Goal: Transaction & Acquisition: Purchase product/service

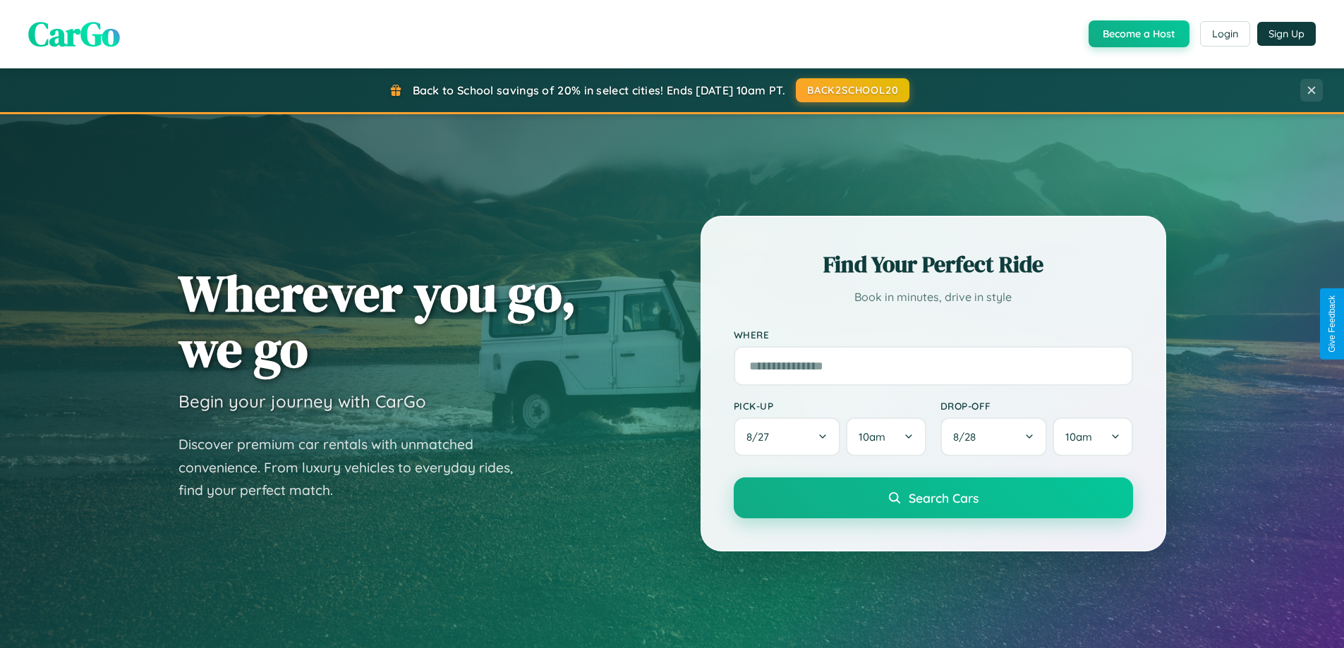
scroll to position [2715, 0]
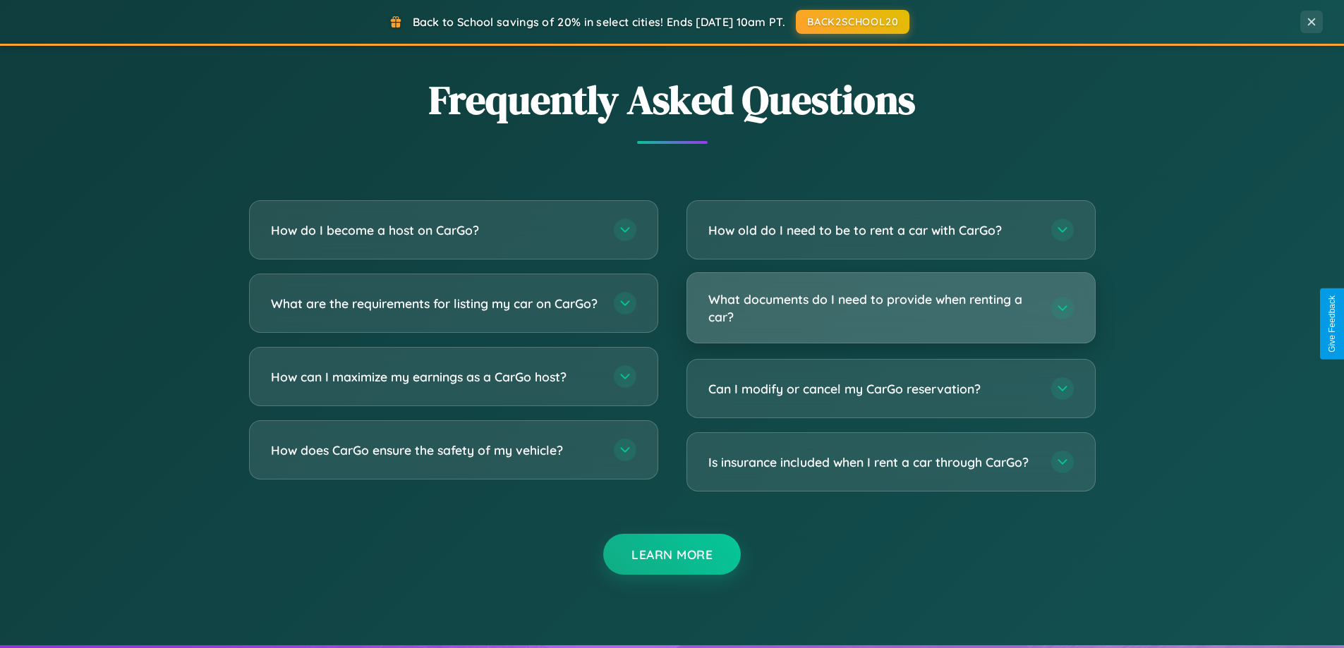
click at [890, 309] on h3 "What documents do I need to provide when renting a car?" at bounding box center [872, 308] width 329 height 35
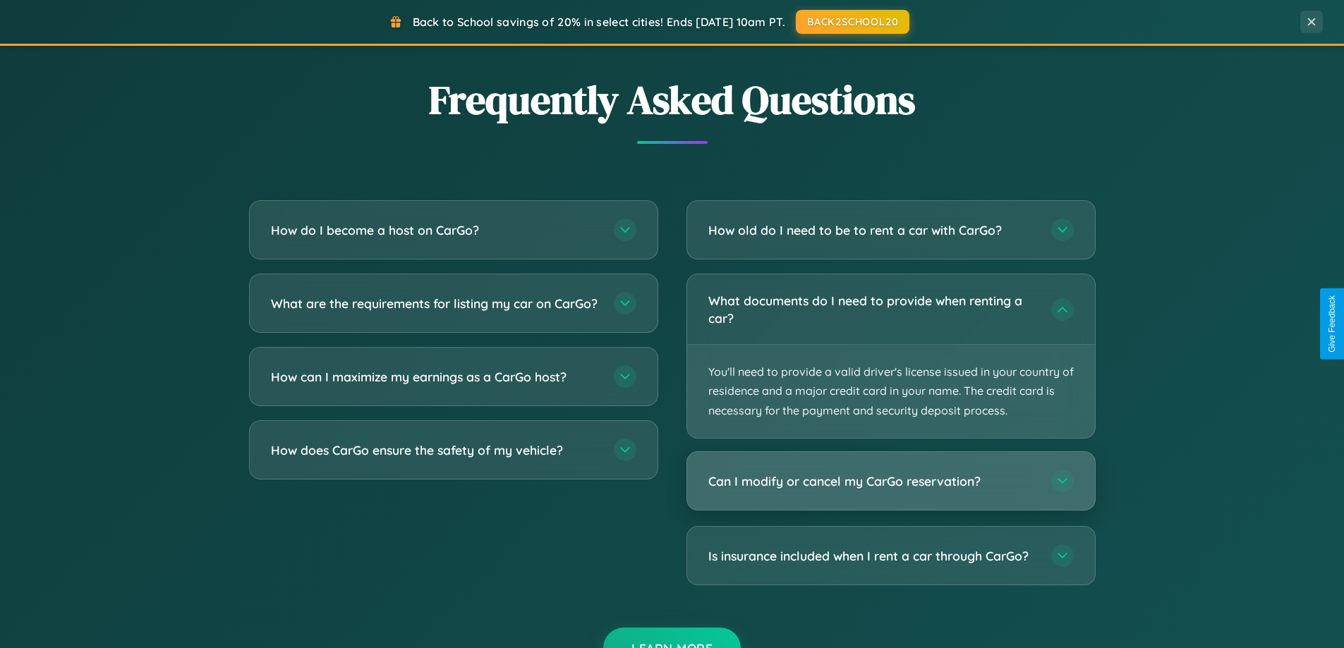
click at [890, 481] on h3 "Can I modify or cancel my CarGo reservation?" at bounding box center [872, 482] width 329 height 18
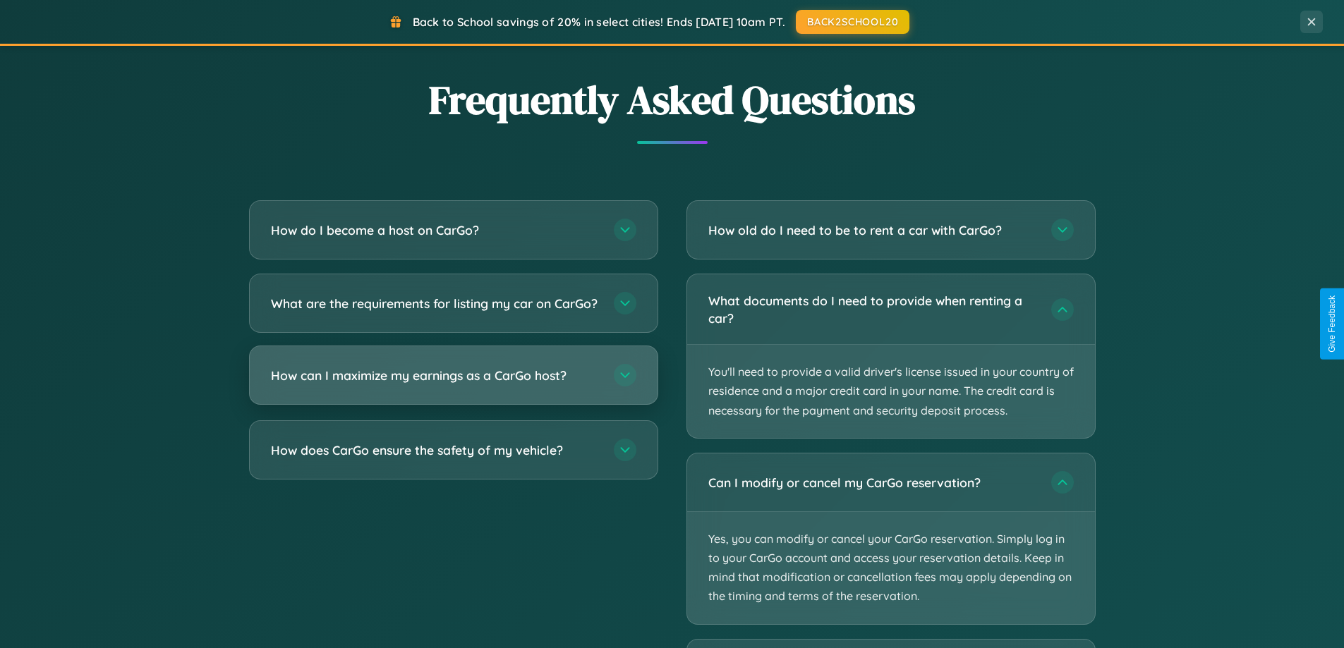
click at [453, 385] on h3 "How can I maximize my earnings as a CarGo host?" at bounding box center [435, 376] width 329 height 18
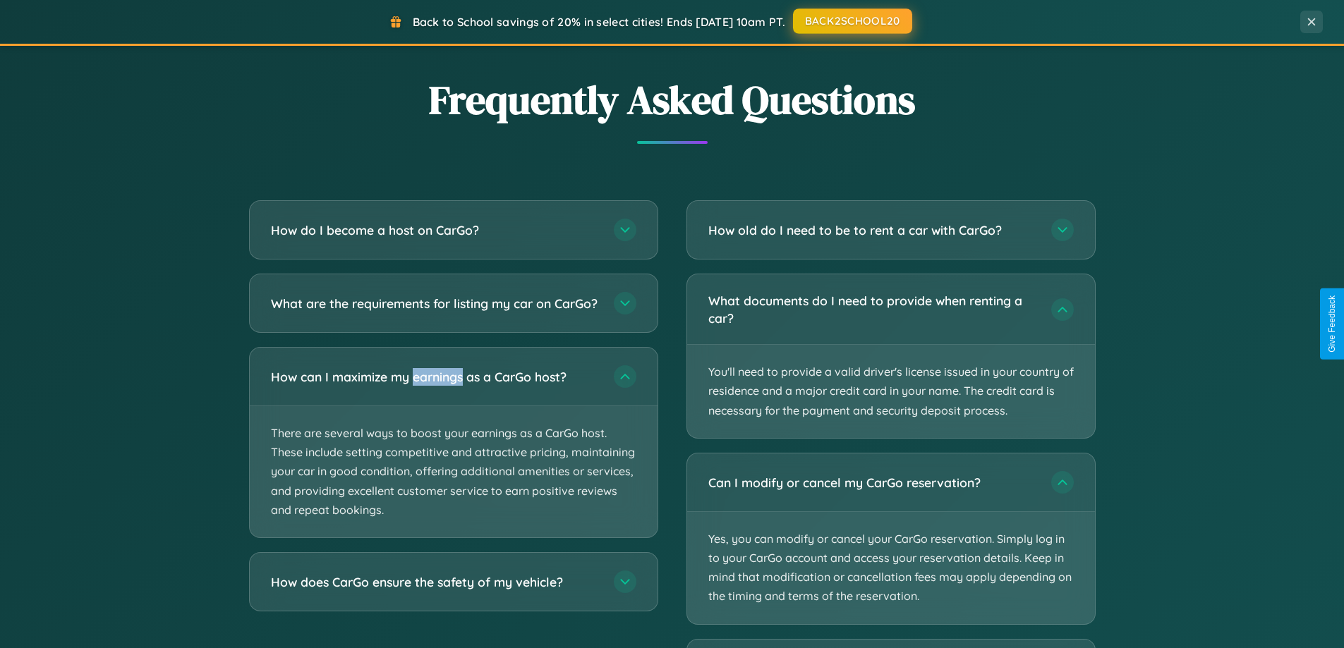
click at [852, 22] on button "BACK2SCHOOL20" at bounding box center [852, 20] width 119 height 25
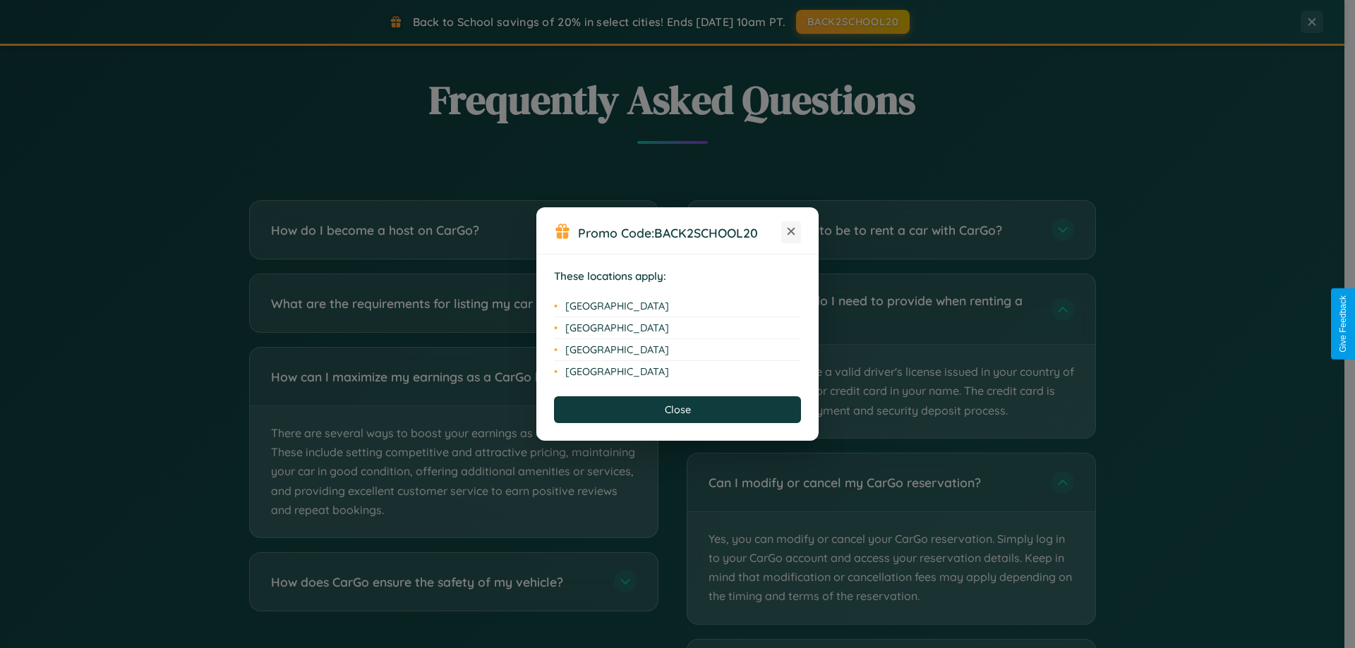
click at [791, 232] on icon at bounding box center [791, 232] width 8 height 8
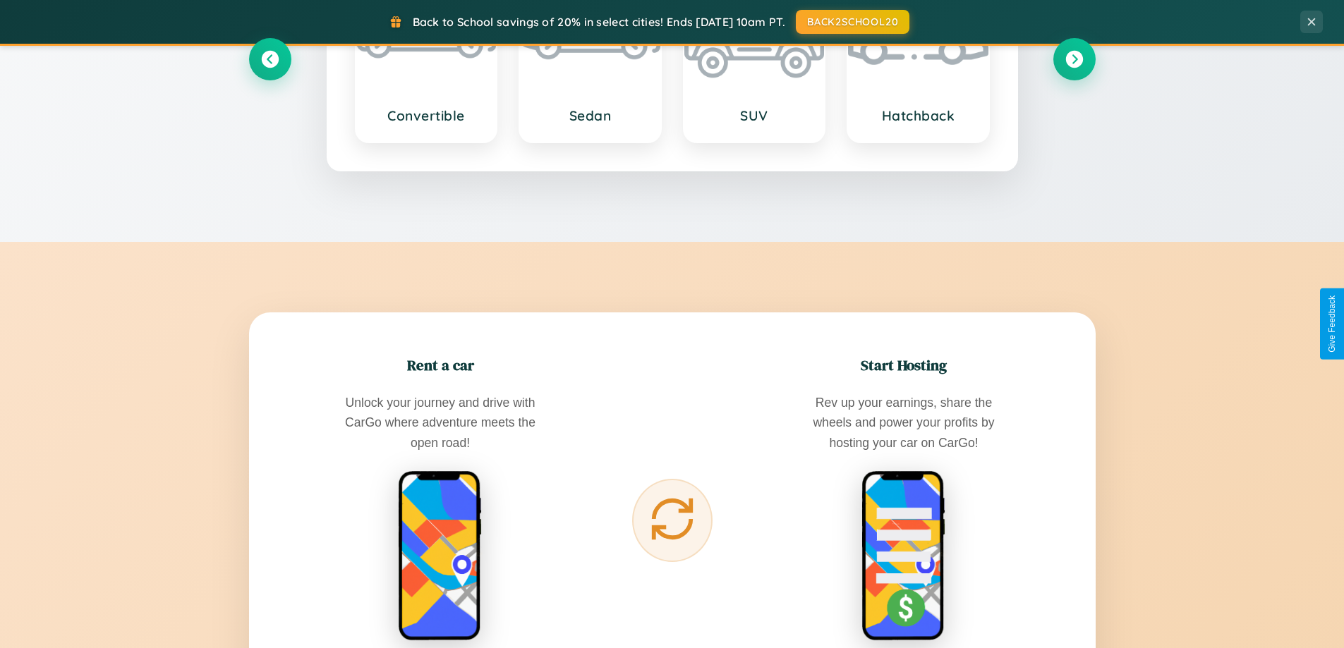
scroll to position [608, 0]
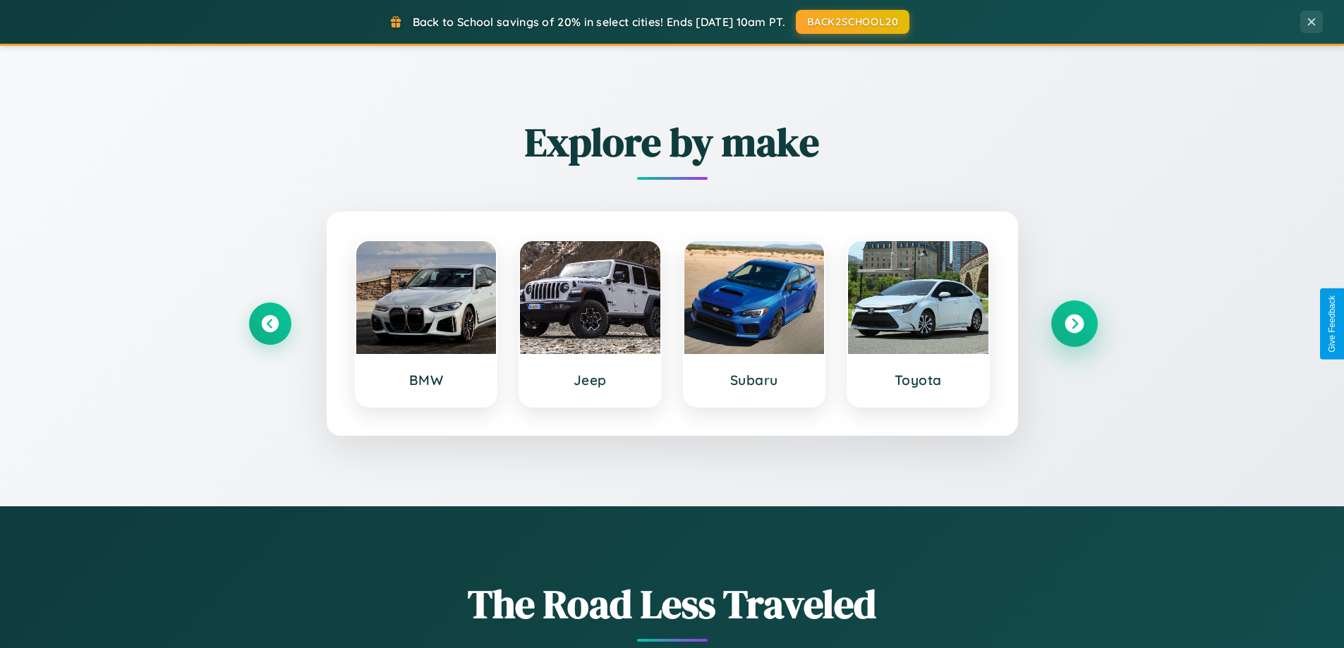
click at [1074, 324] on icon at bounding box center [1074, 324] width 19 height 19
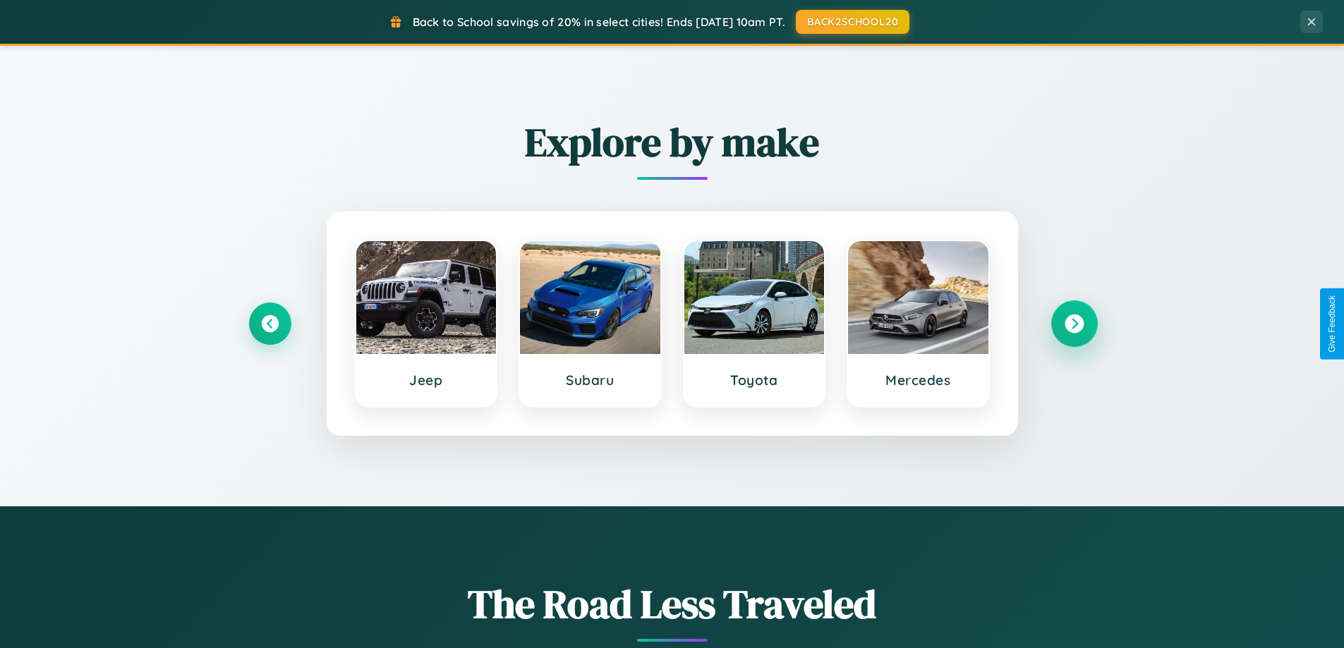
click at [1074, 324] on icon at bounding box center [1074, 324] width 19 height 19
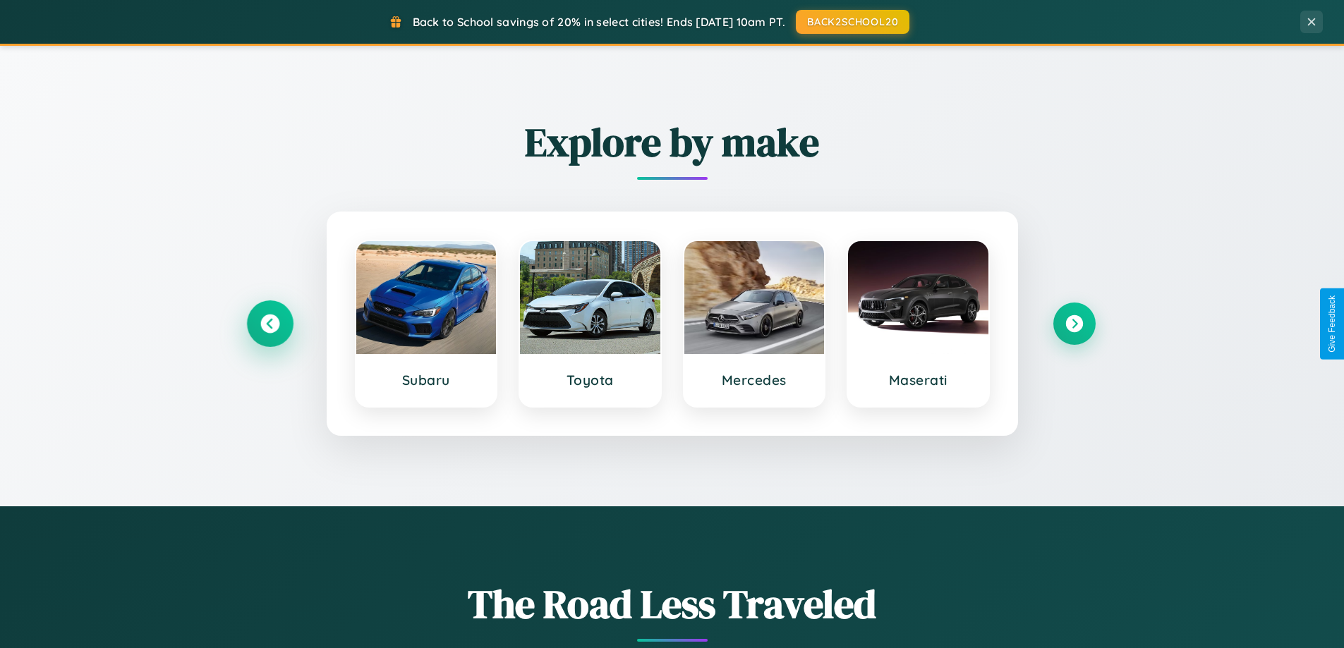
click at [270, 324] on icon at bounding box center [269, 324] width 19 height 19
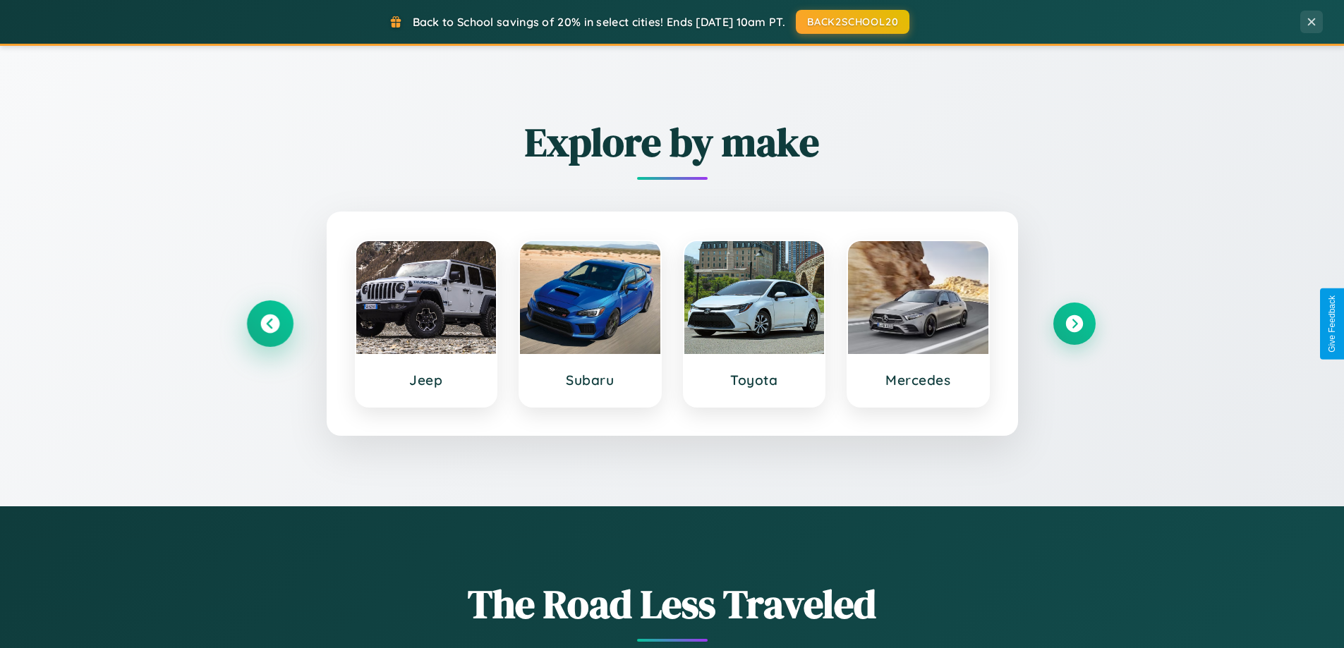
click at [270, 324] on icon at bounding box center [269, 324] width 19 height 19
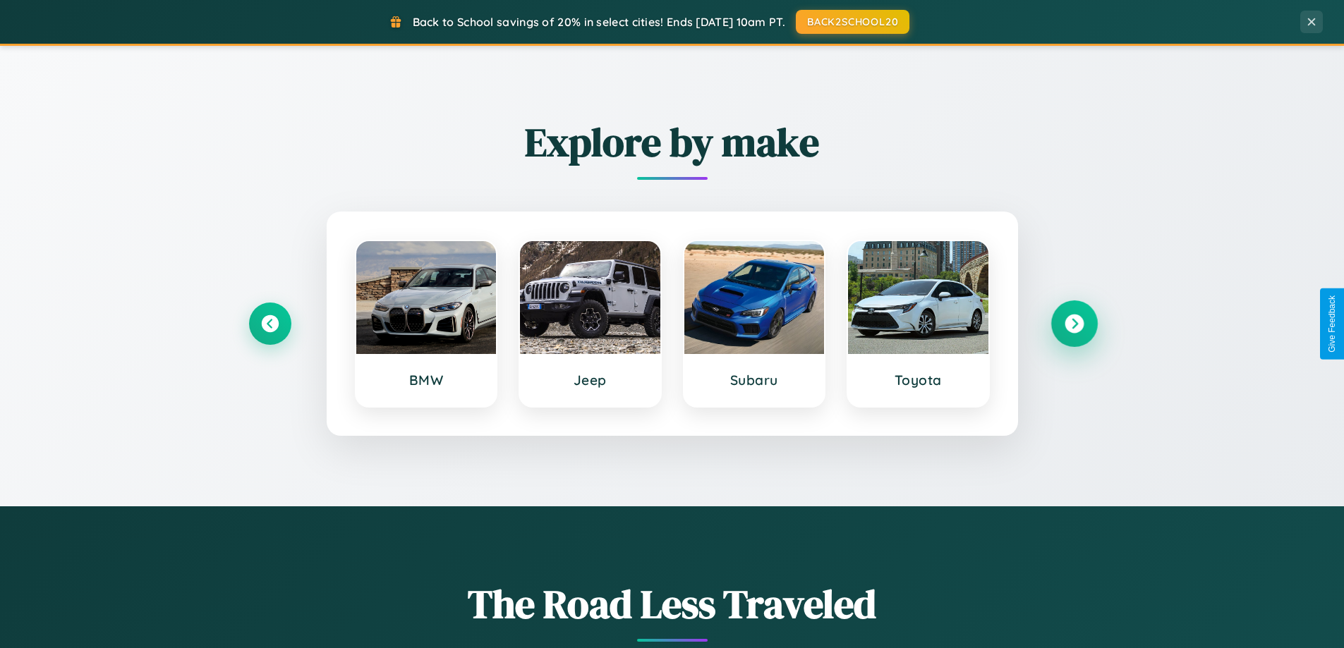
click at [1074, 324] on icon at bounding box center [1074, 324] width 19 height 19
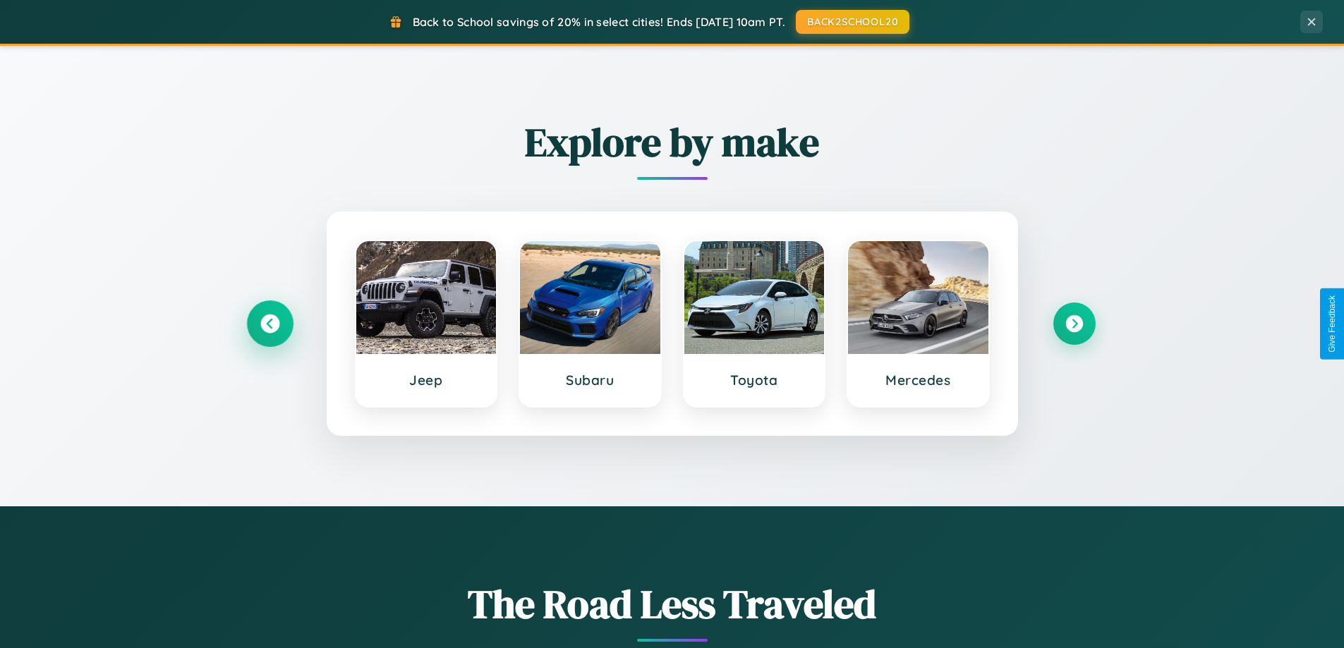
click at [270, 324] on icon at bounding box center [269, 324] width 19 height 19
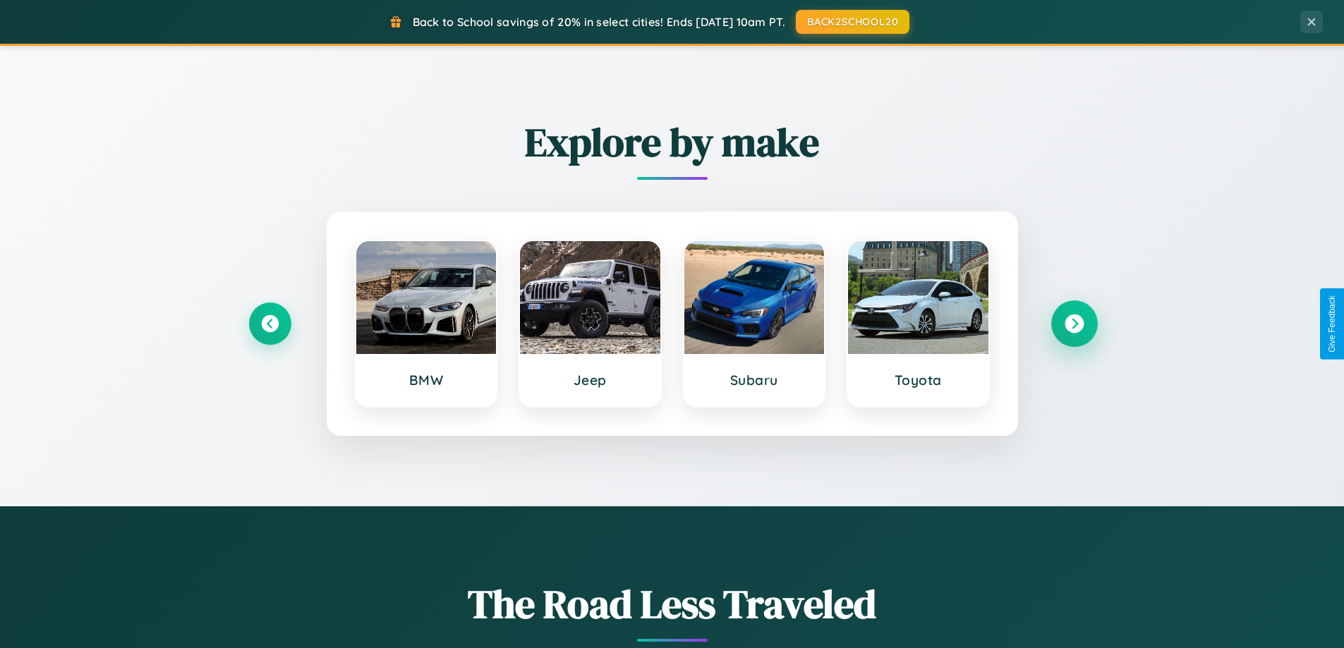
click at [1074, 324] on icon at bounding box center [1074, 324] width 19 height 19
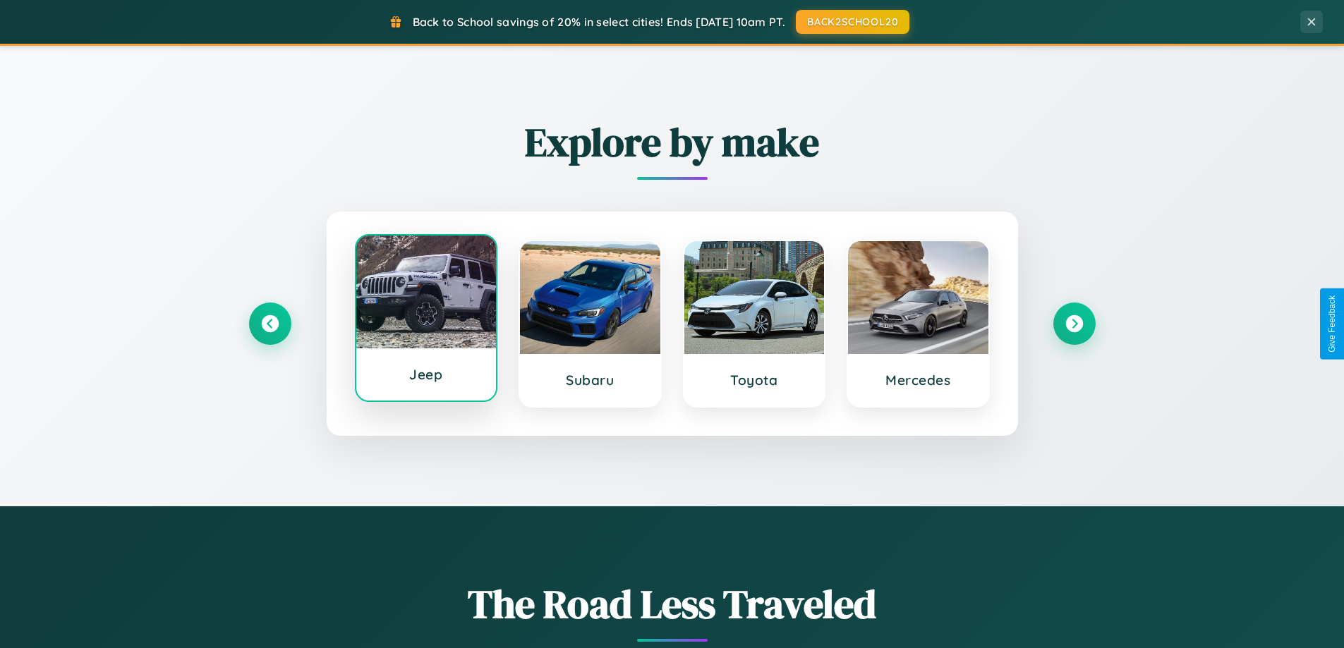
click at [425, 319] on div at bounding box center [426, 292] width 140 height 113
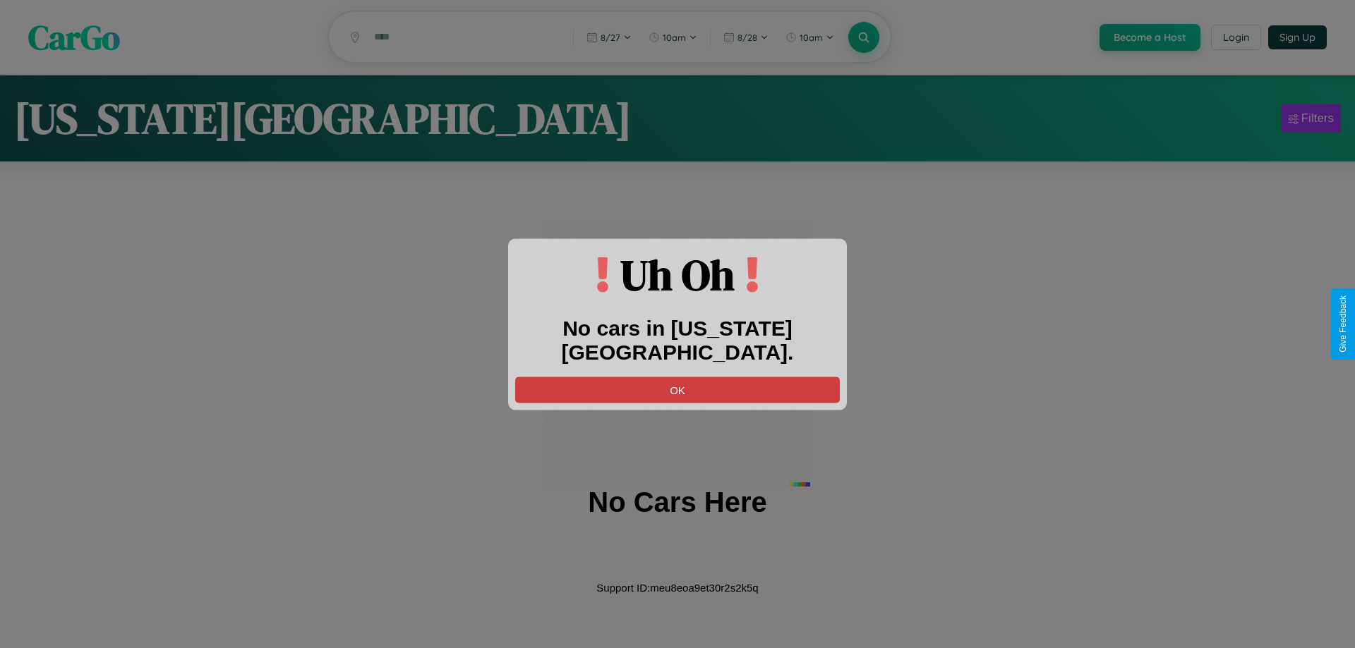
click at [677, 377] on button "OK" at bounding box center [677, 390] width 325 height 26
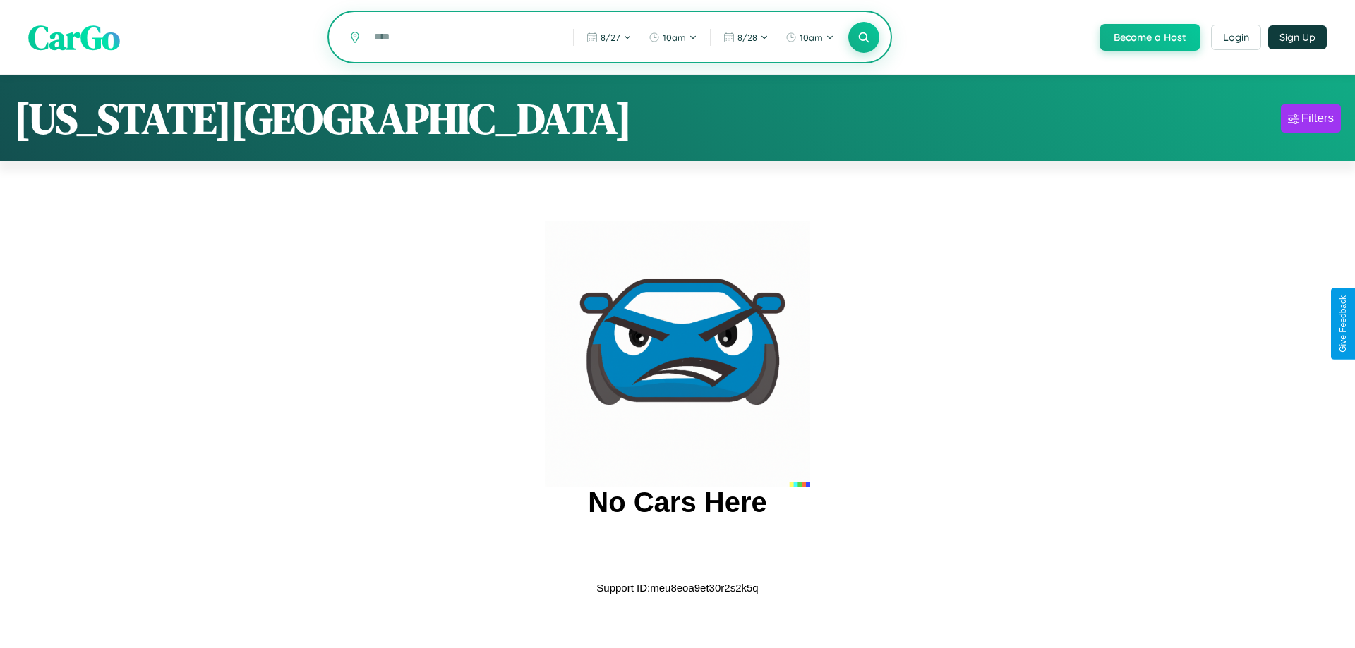
click at [462, 38] on input "text" at bounding box center [463, 37] width 192 height 25
click at [862, 38] on icon at bounding box center [863, 36] width 13 height 13
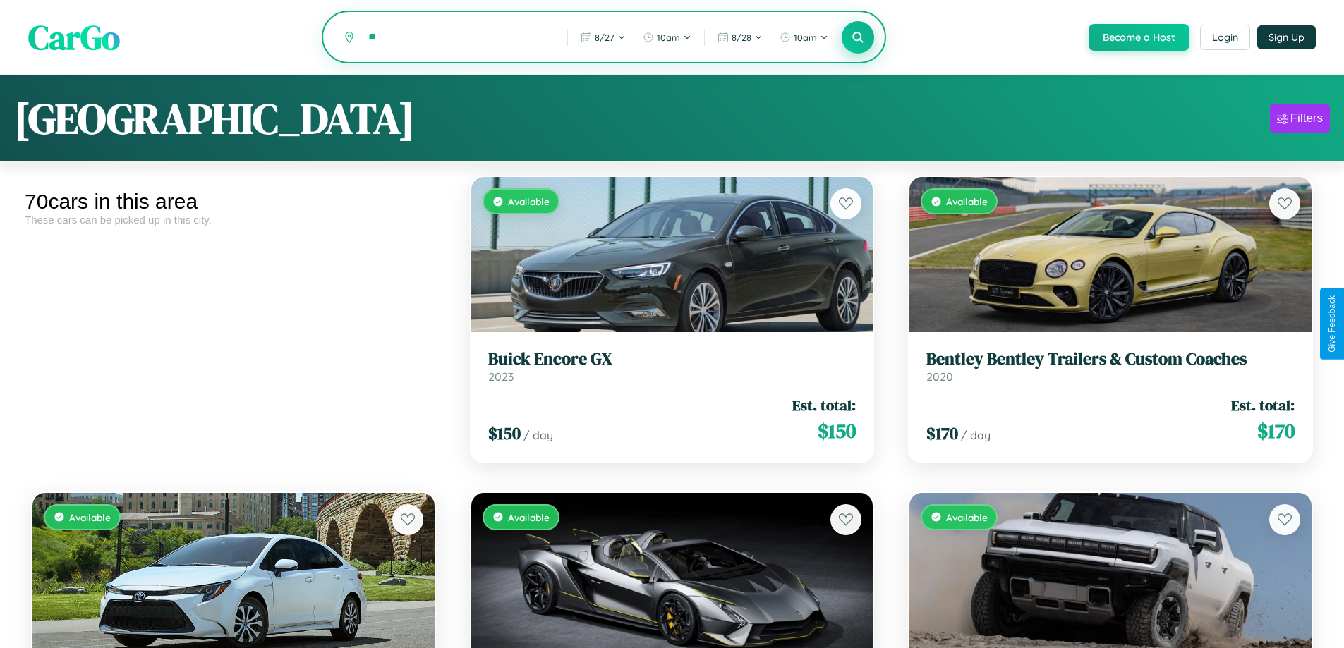
type input "*"
click at [857, 38] on icon at bounding box center [858, 36] width 13 height 13
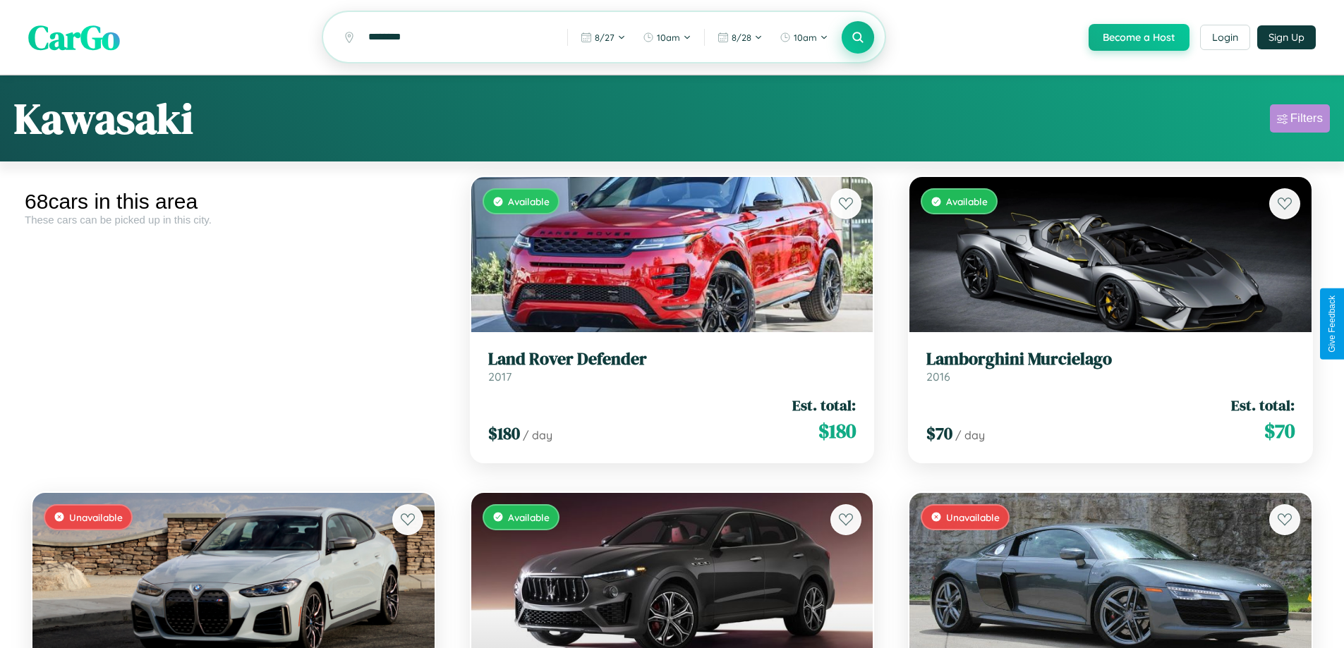
click at [1300, 121] on div "Filters" at bounding box center [1307, 118] width 32 height 14
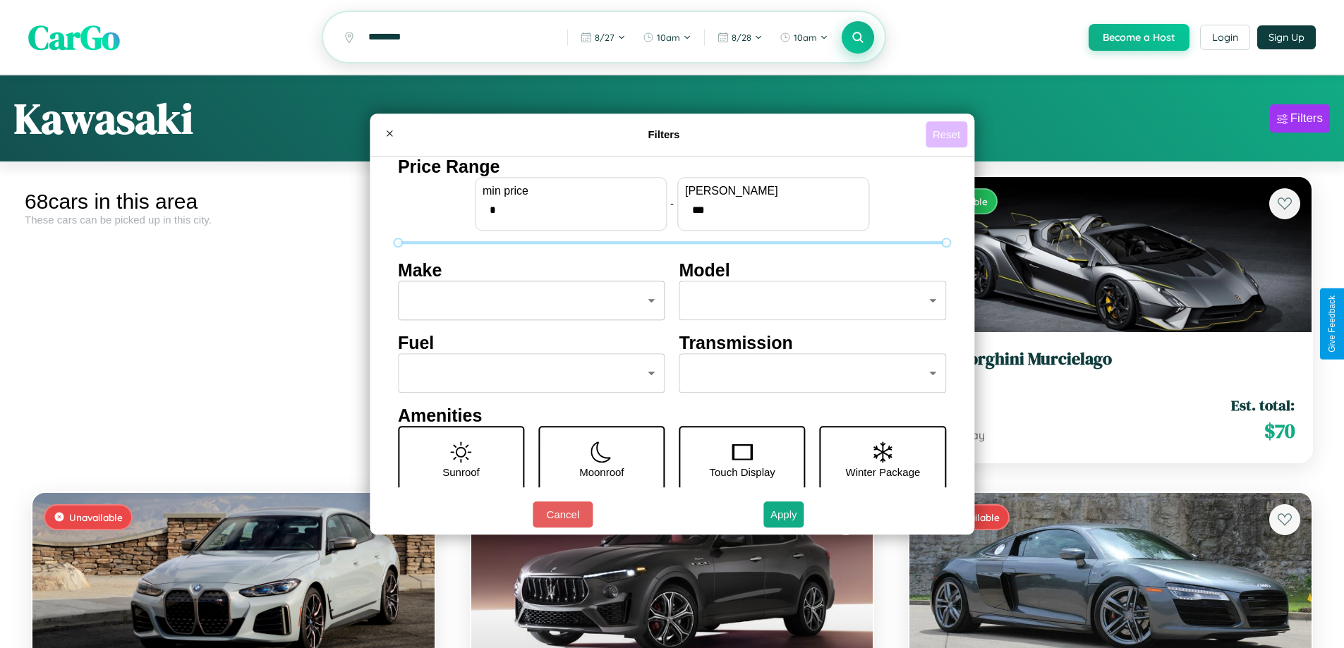
click at [948, 134] on button "Reset" at bounding box center [947, 134] width 42 height 26
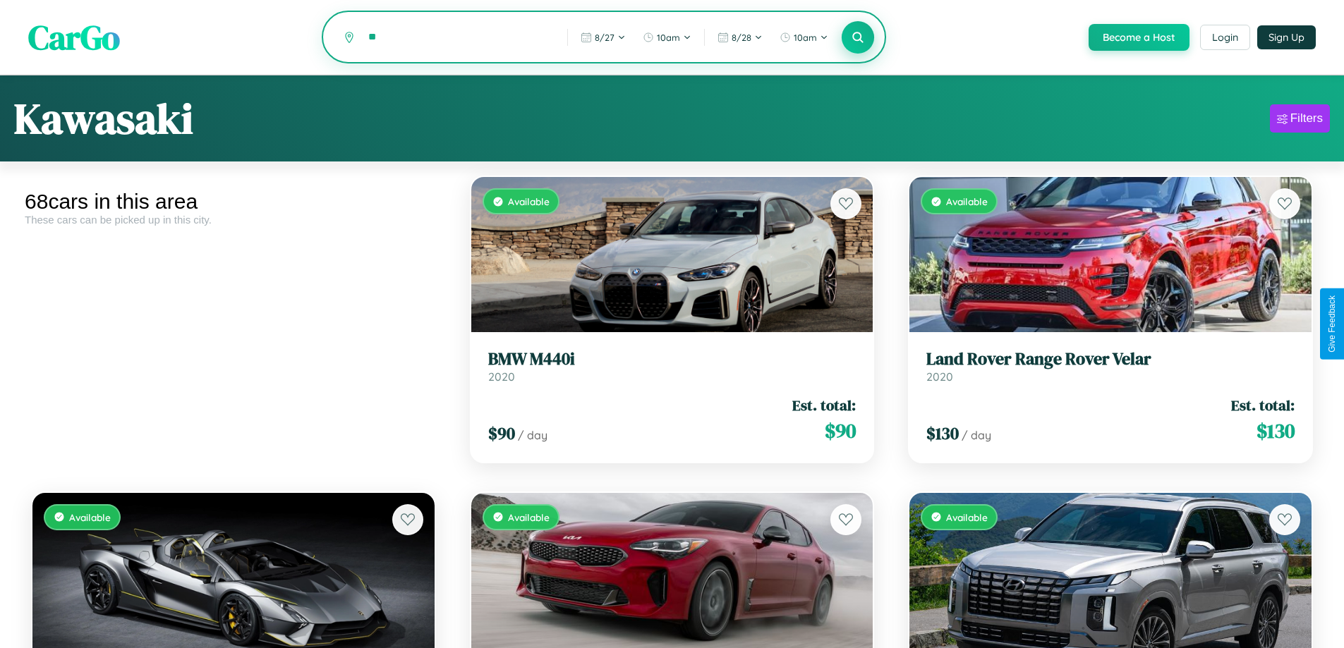
type input "*"
type input "******"
click at [857, 38] on icon at bounding box center [858, 36] width 13 height 13
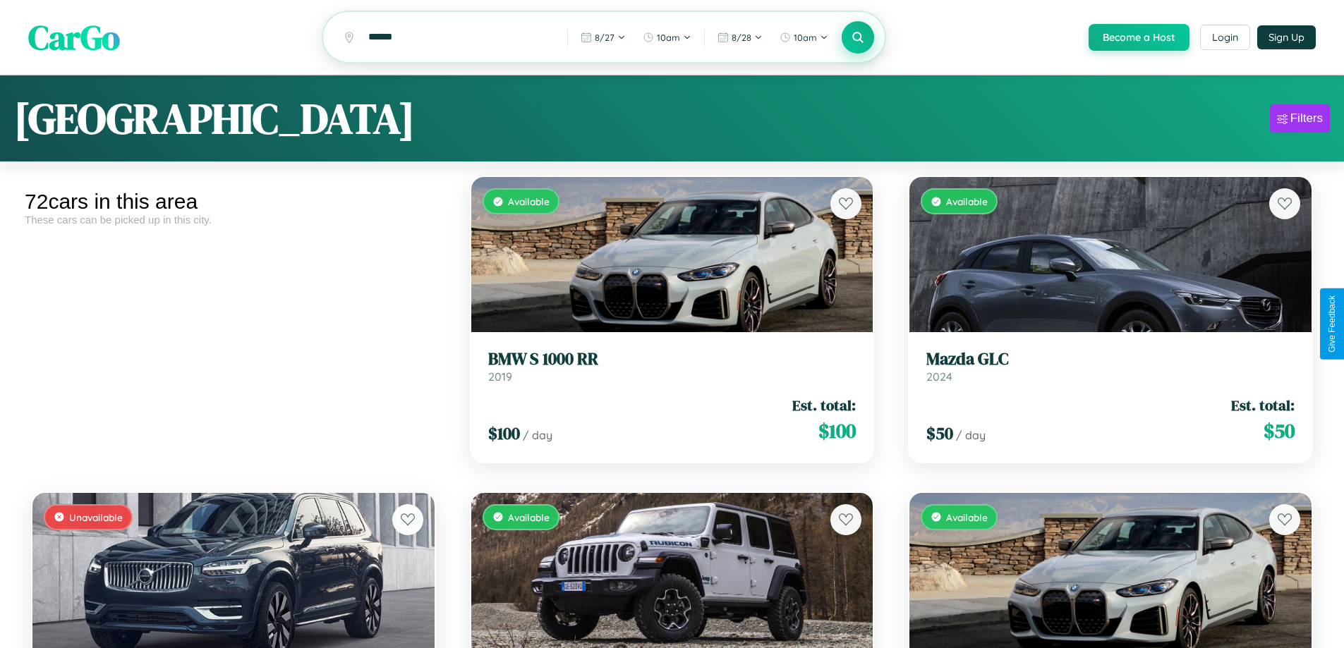
scroll to position [6518, 0]
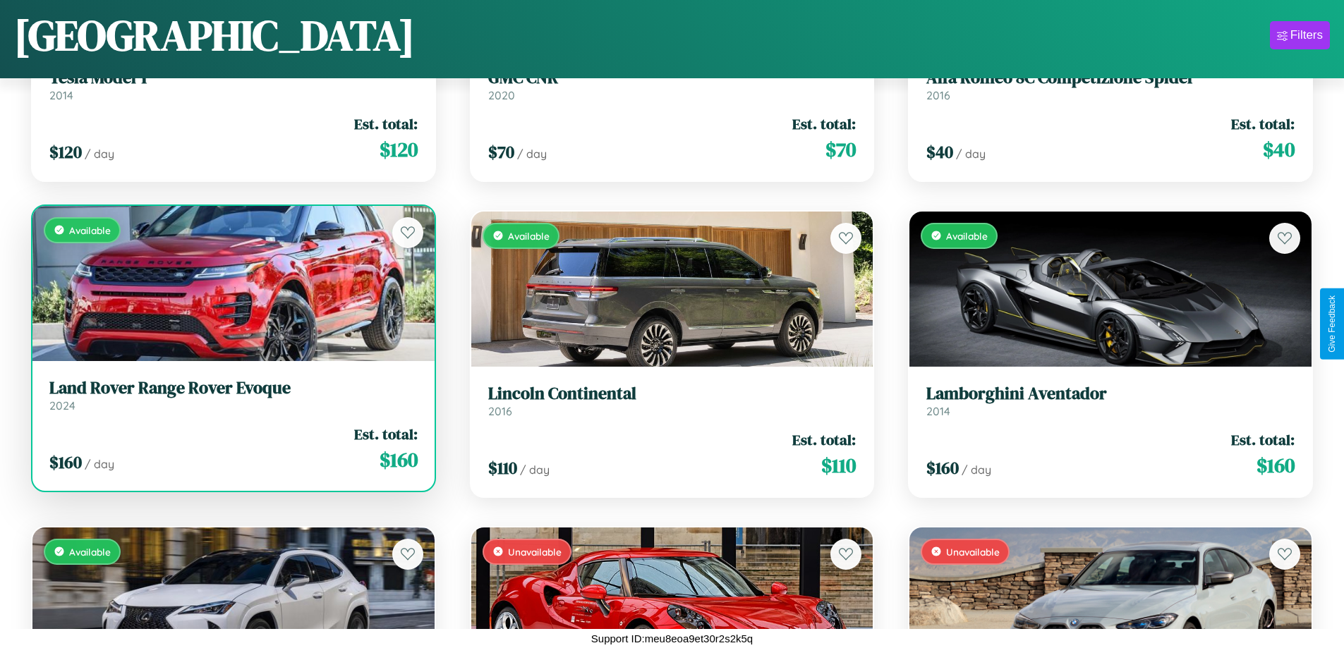
click at [231, 401] on link "Land Rover Range Rover Evoque 2024" at bounding box center [233, 395] width 368 height 35
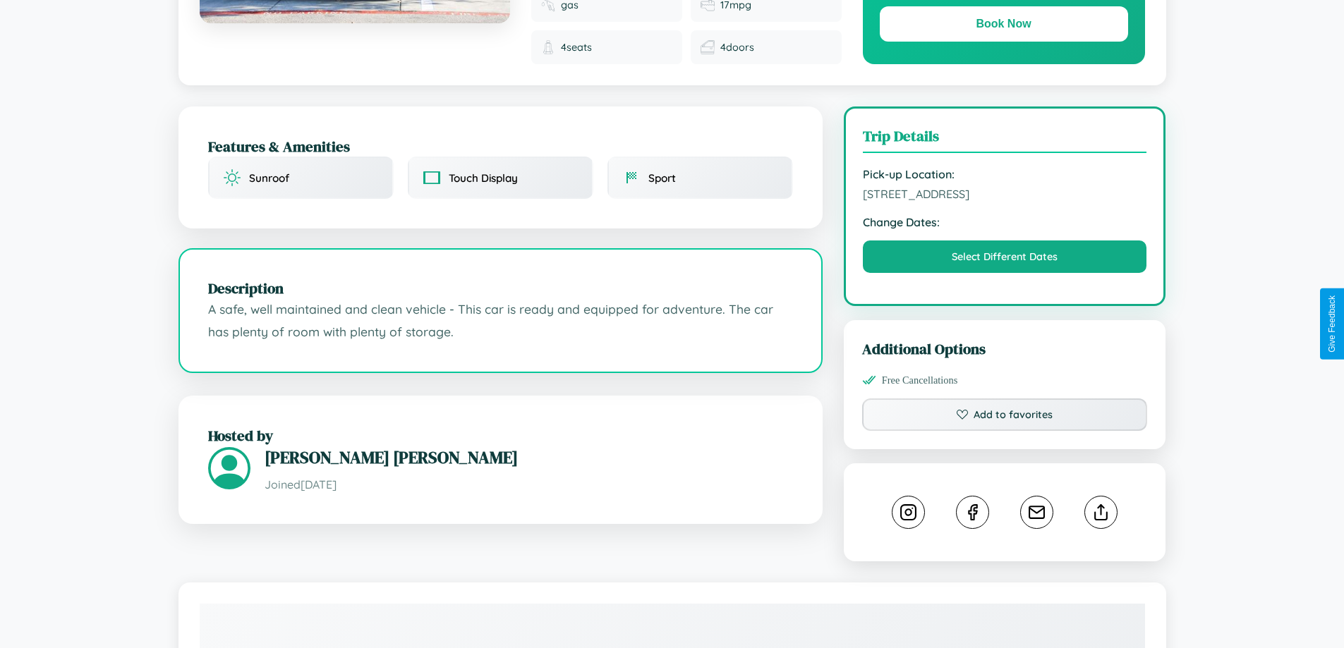
scroll to position [475, 0]
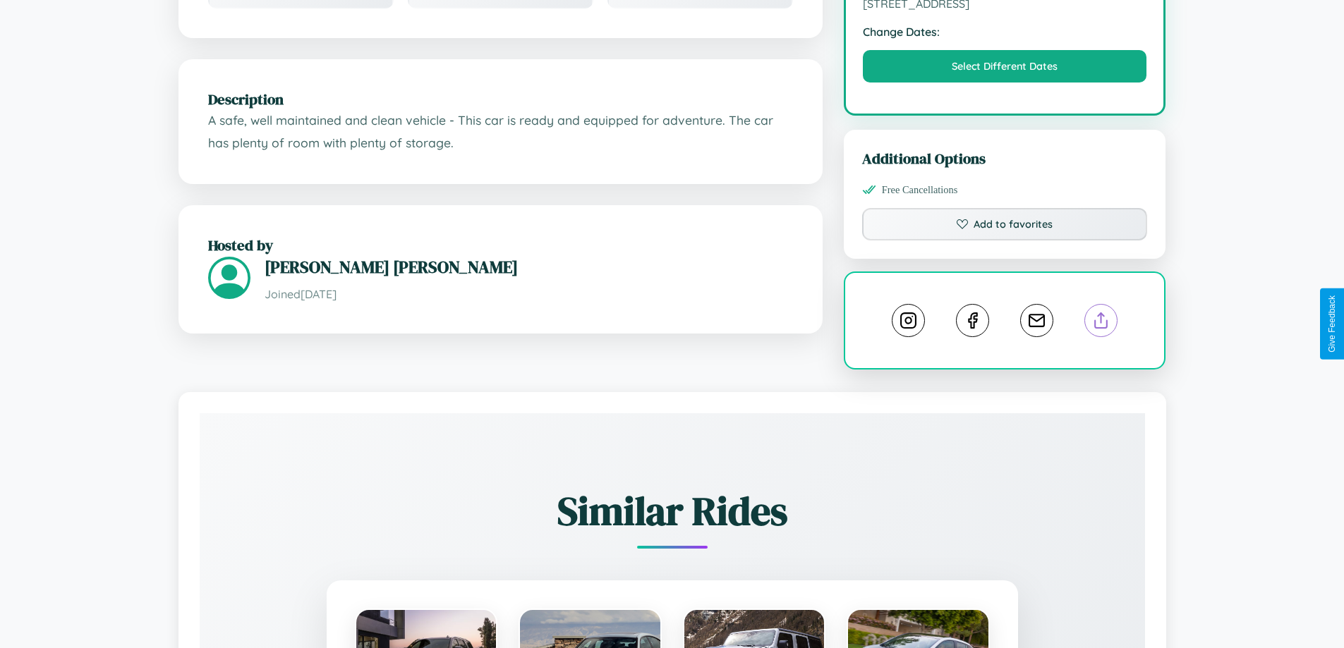
click at [1101, 322] on line at bounding box center [1101, 318] width 0 height 10
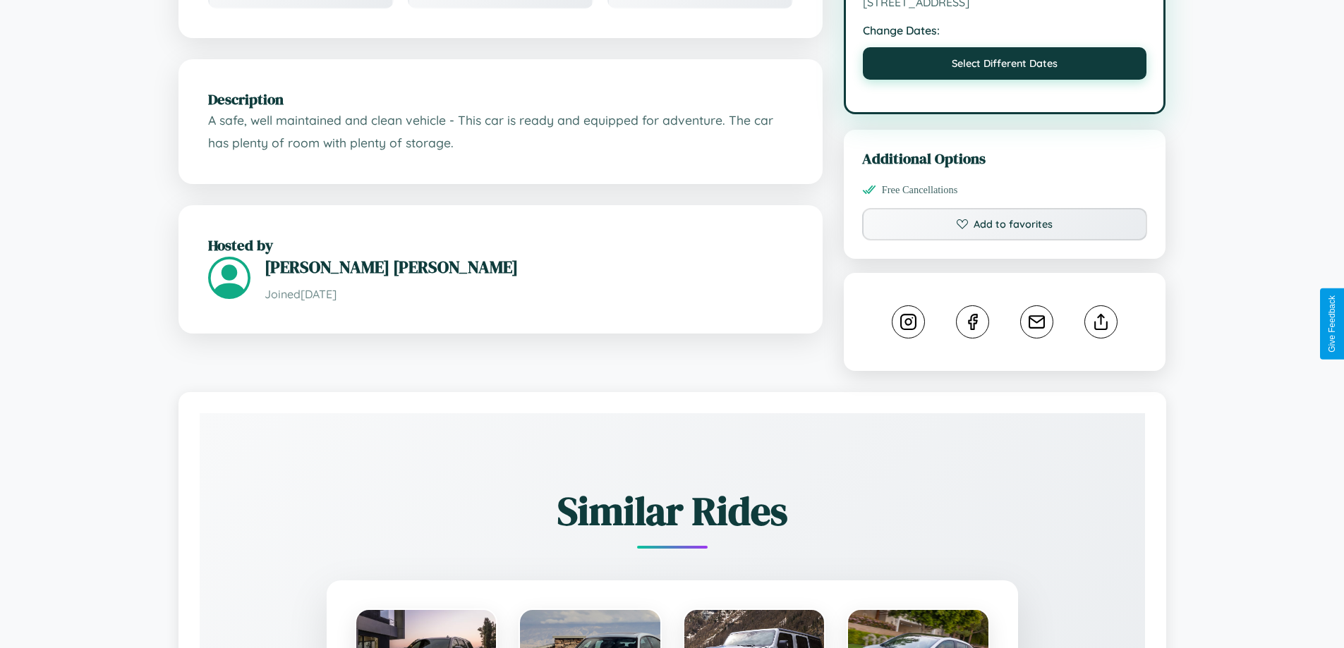
click at [1005, 66] on button "Select Different Dates" at bounding box center [1005, 63] width 284 height 32
select select "*"
select select "****"
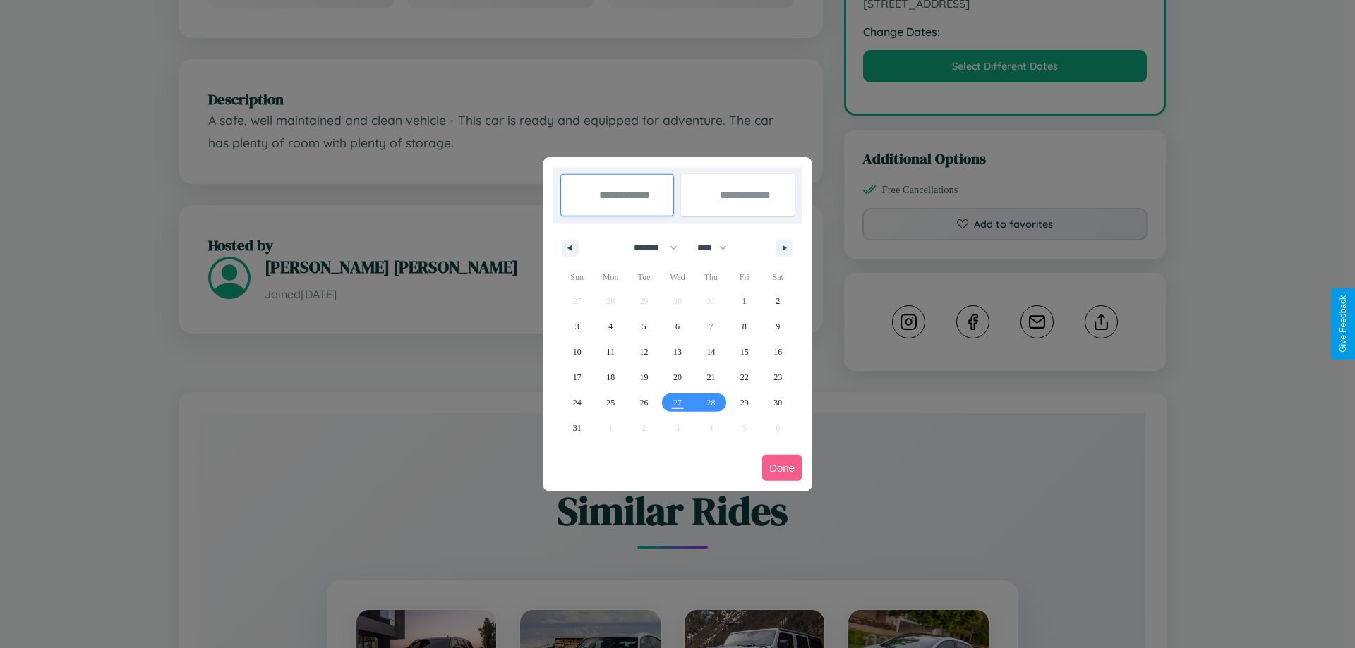
drag, startPoint x: 649, startPoint y: 248, endPoint x: 677, endPoint y: 283, distance: 45.2
click at [649, 248] on select "******* ******** ***** ***** *** **** **** ****** ********* ******* ******** **…" at bounding box center [653, 247] width 60 height 23
select select "*"
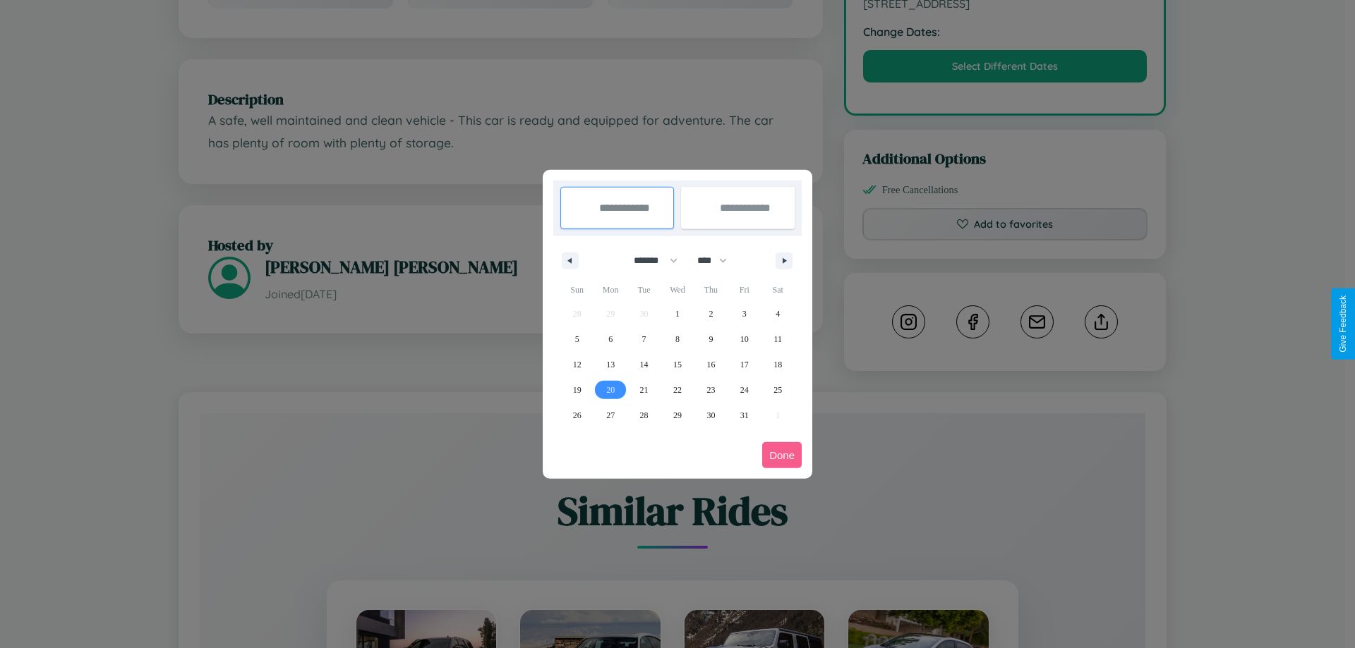
click at [610, 389] on span "20" at bounding box center [610, 389] width 8 height 25
type input "**********"
click at [643, 389] on span "21" at bounding box center [644, 389] width 8 height 25
type input "**********"
click at [782, 455] on button "Done" at bounding box center [782, 455] width 40 height 26
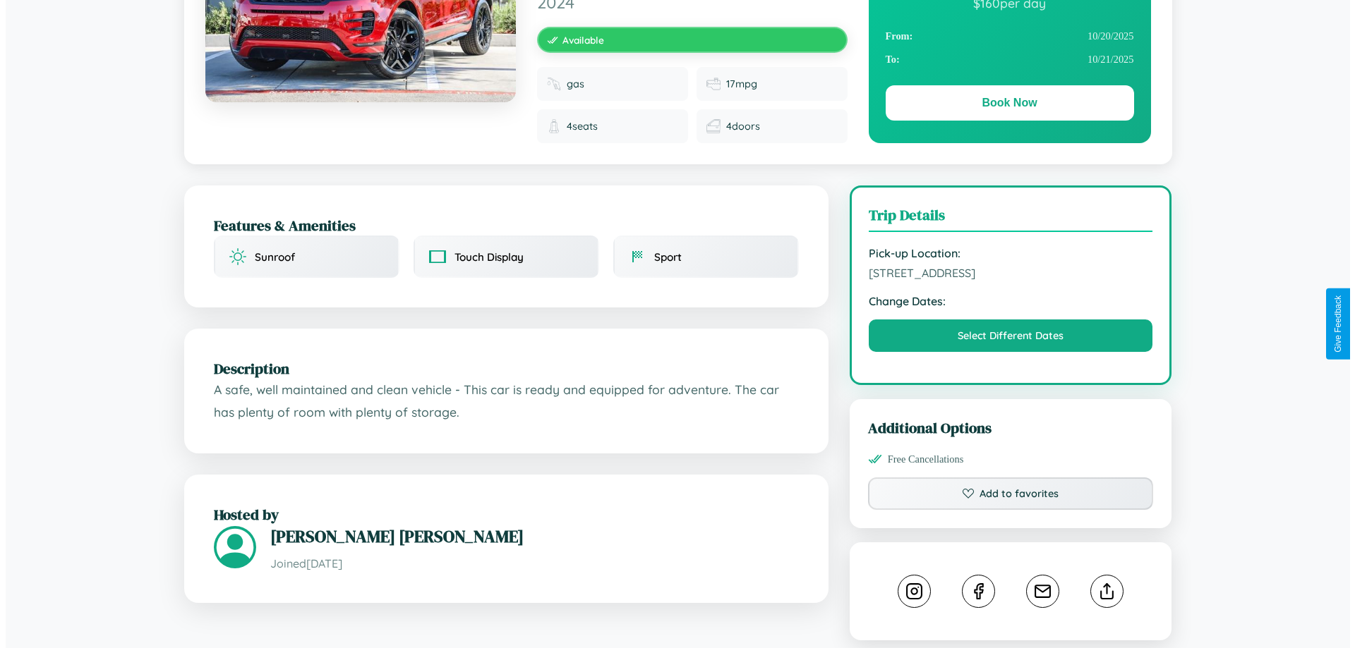
scroll to position [0, 0]
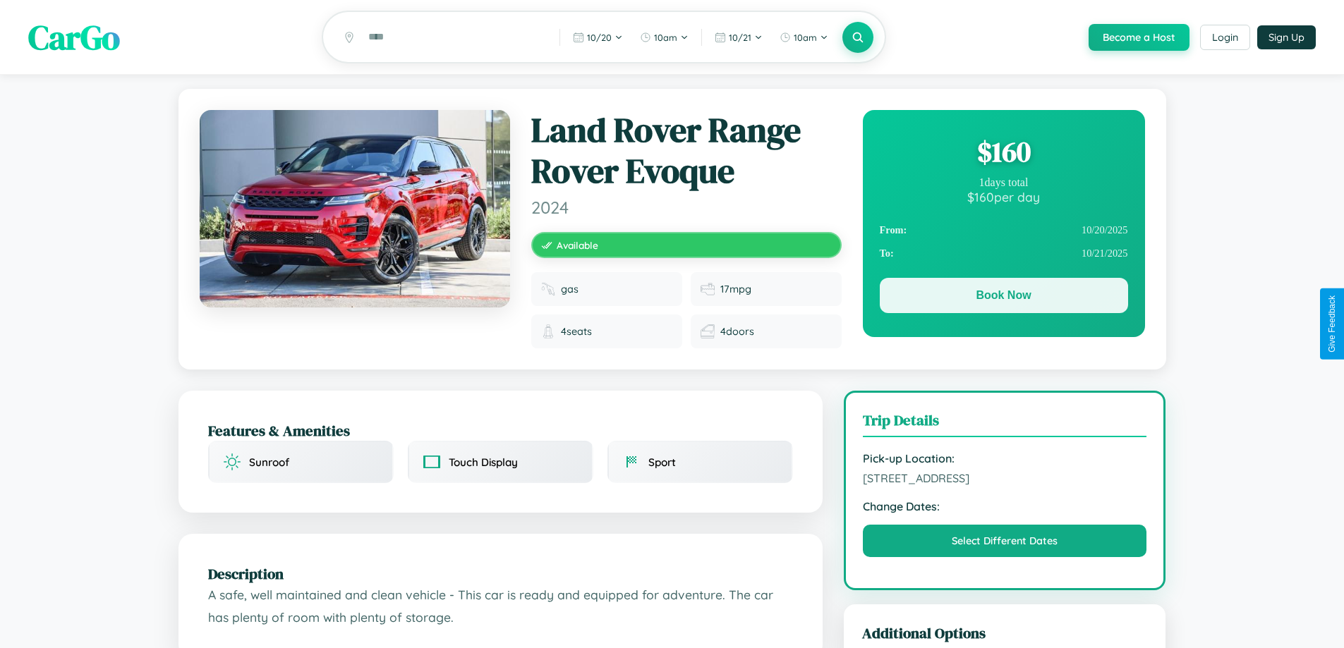
click at [1003, 298] on button "Book Now" at bounding box center [1004, 295] width 248 height 35
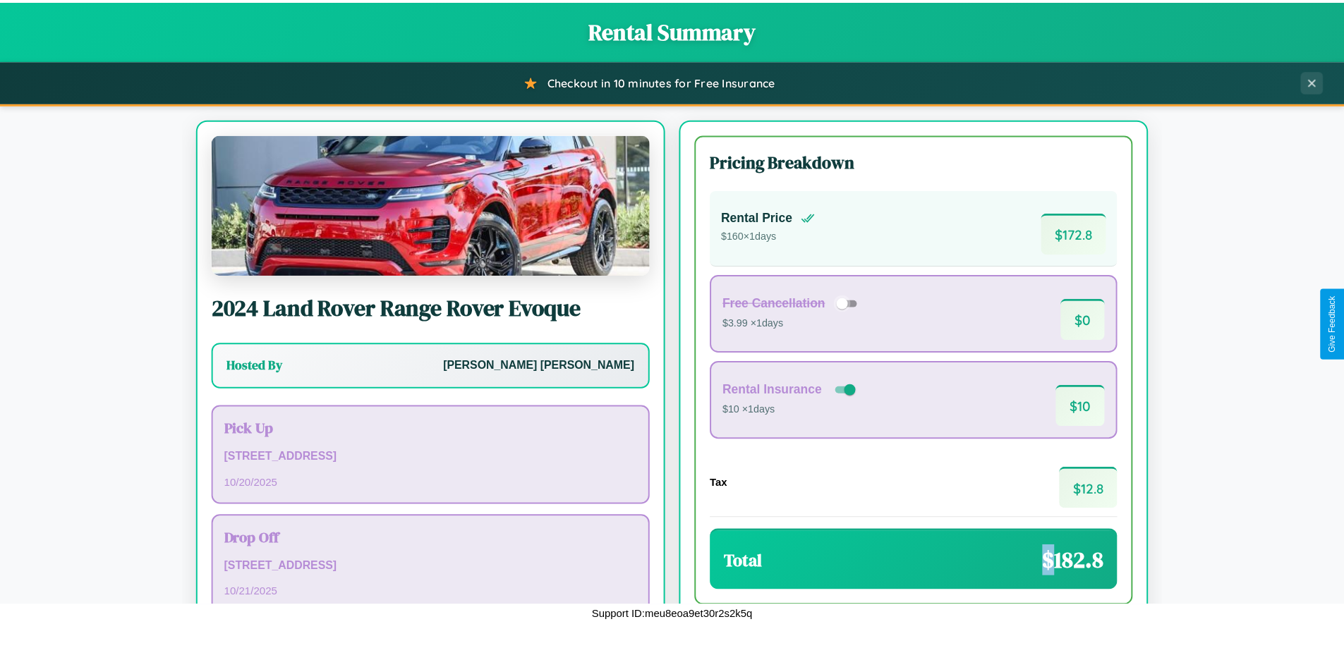
scroll to position [97, 0]
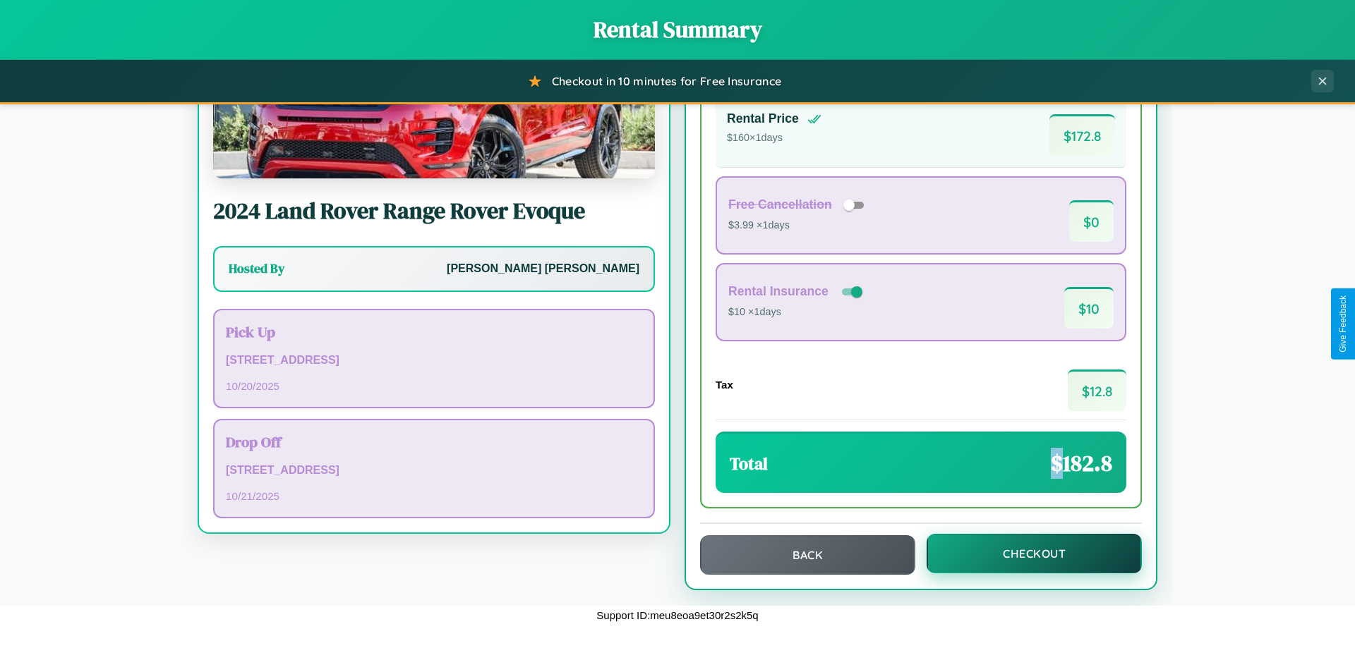
click at [1025, 554] on button "Checkout" at bounding box center [1033, 554] width 215 height 40
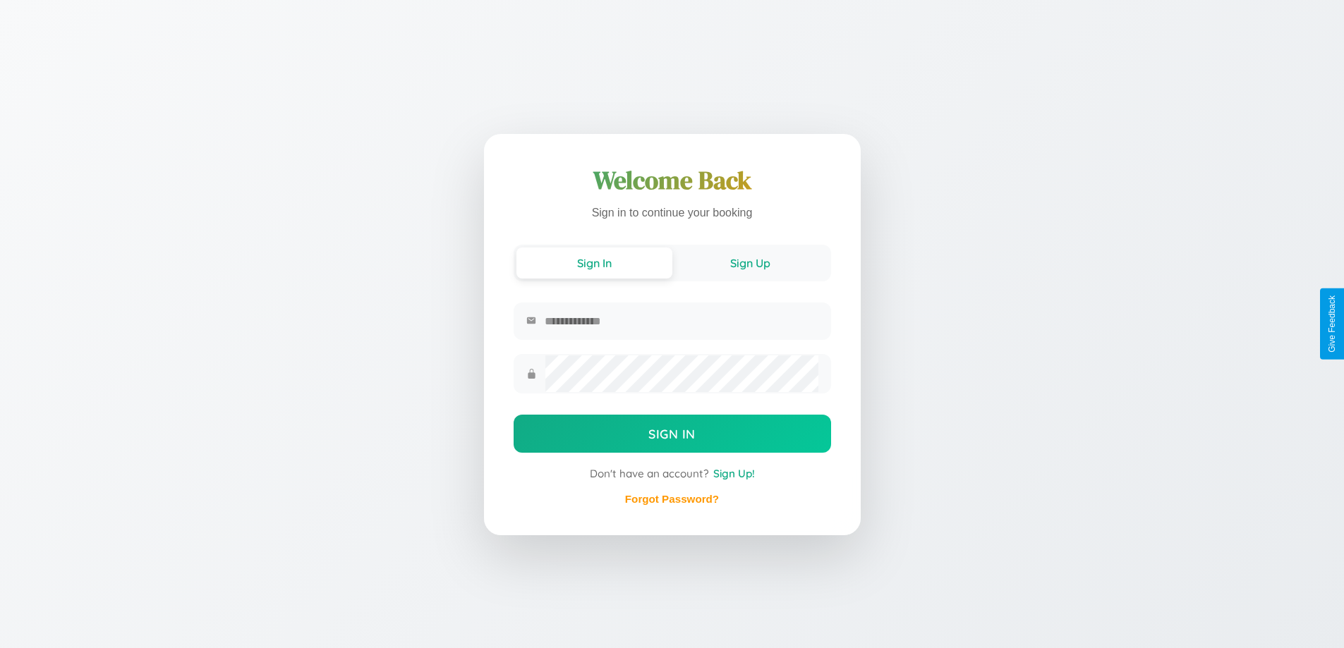
click at [750, 262] on button "Sign Up" at bounding box center [750, 263] width 156 height 31
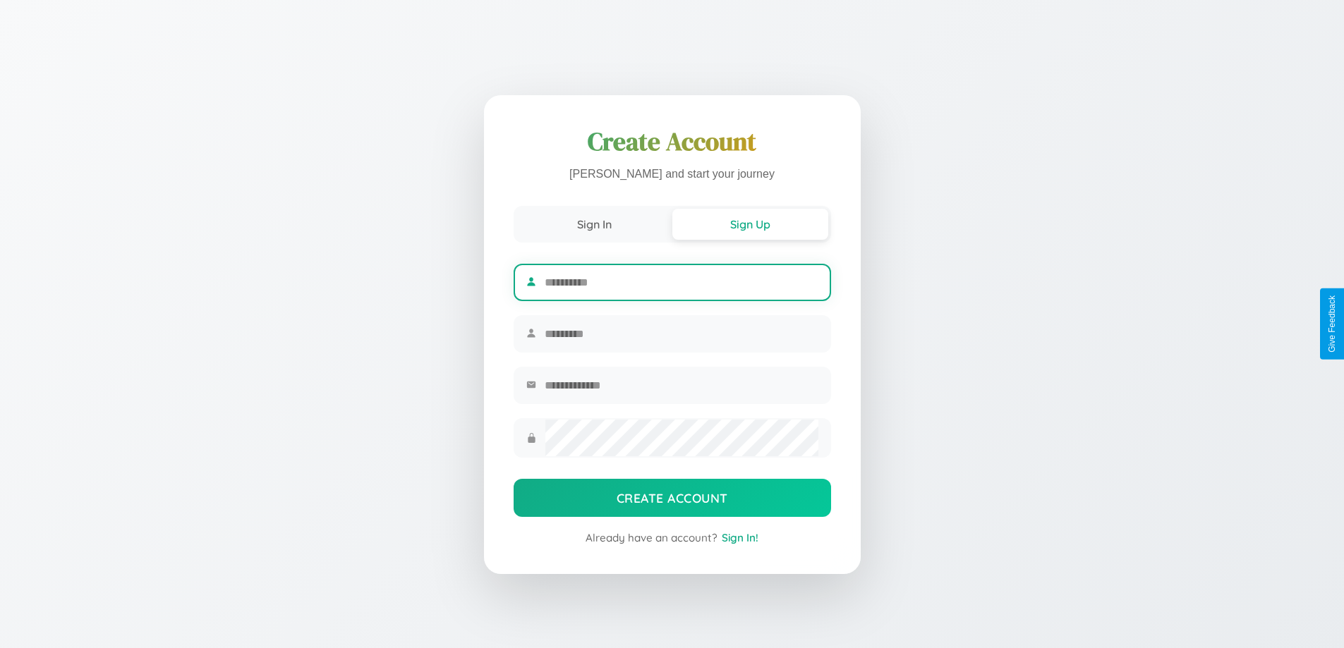
click at [681, 280] on input "text" at bounding box center [681, 282] width 273 height 35
type input "******"
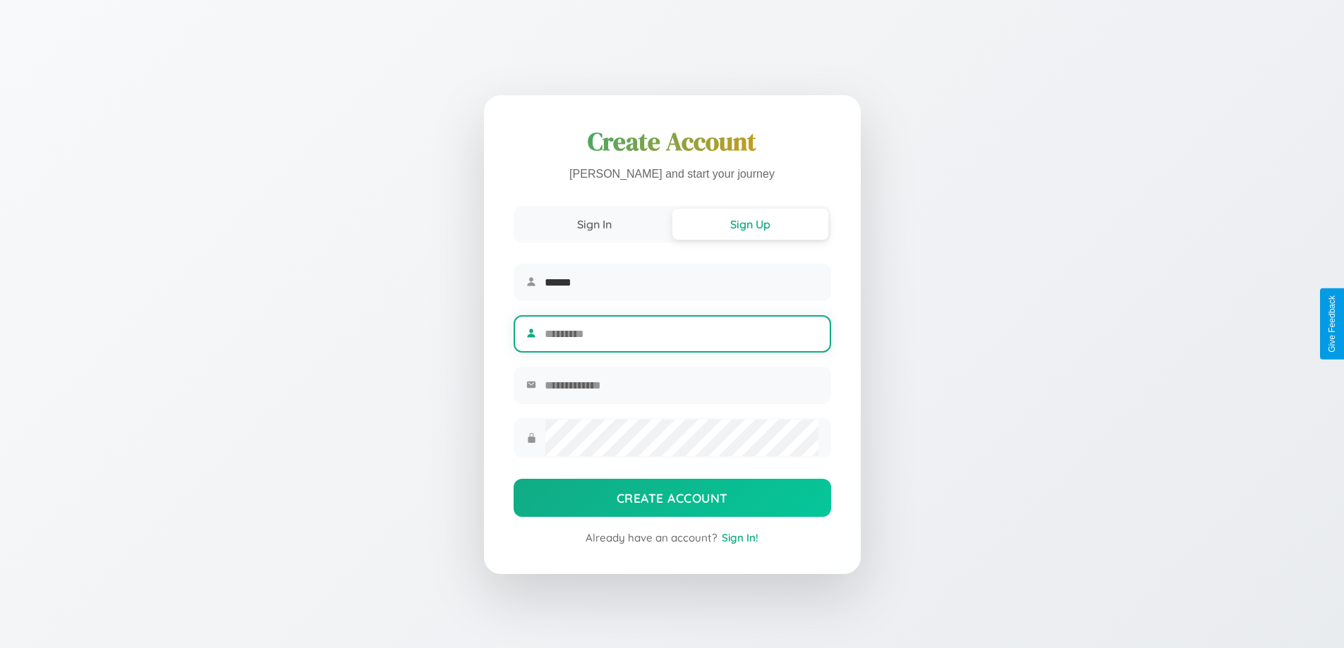
click at [681, 334] on input "text" at bounding box center [681, 334] width 273 height 35
type input "*****"
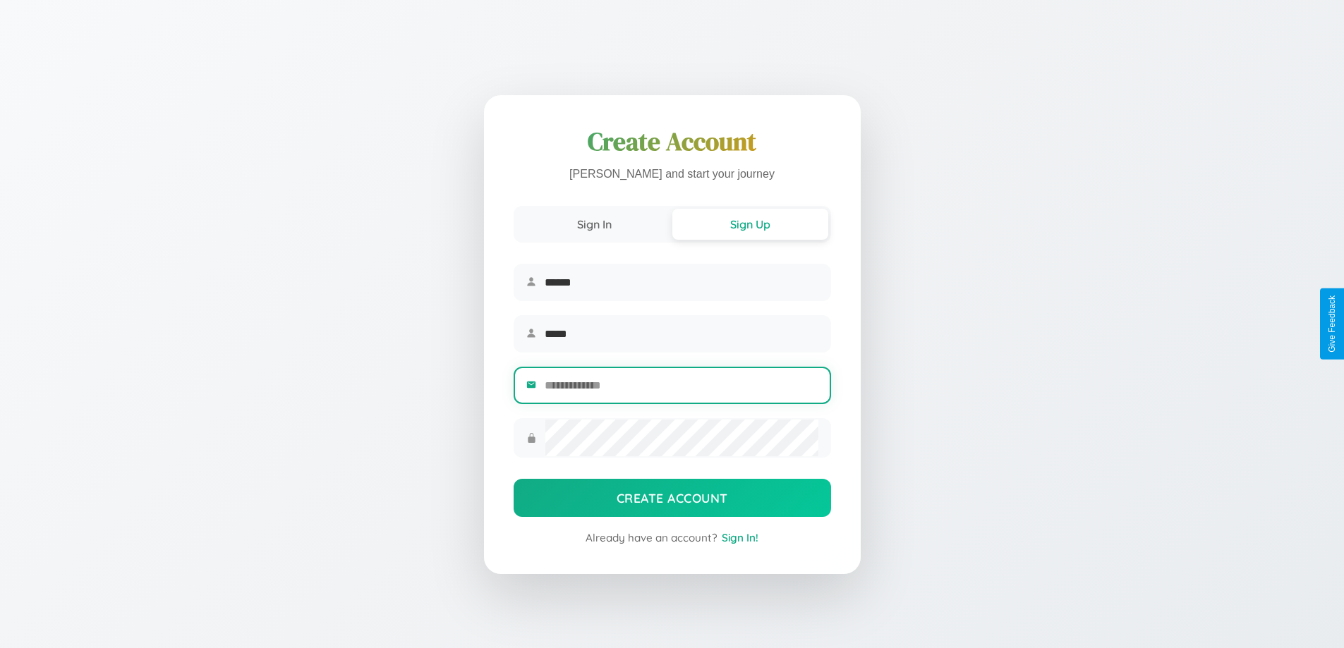
click at [681, 387] on input "email" at bounding box center [681, 385] width 273 height 35
type input "**********"
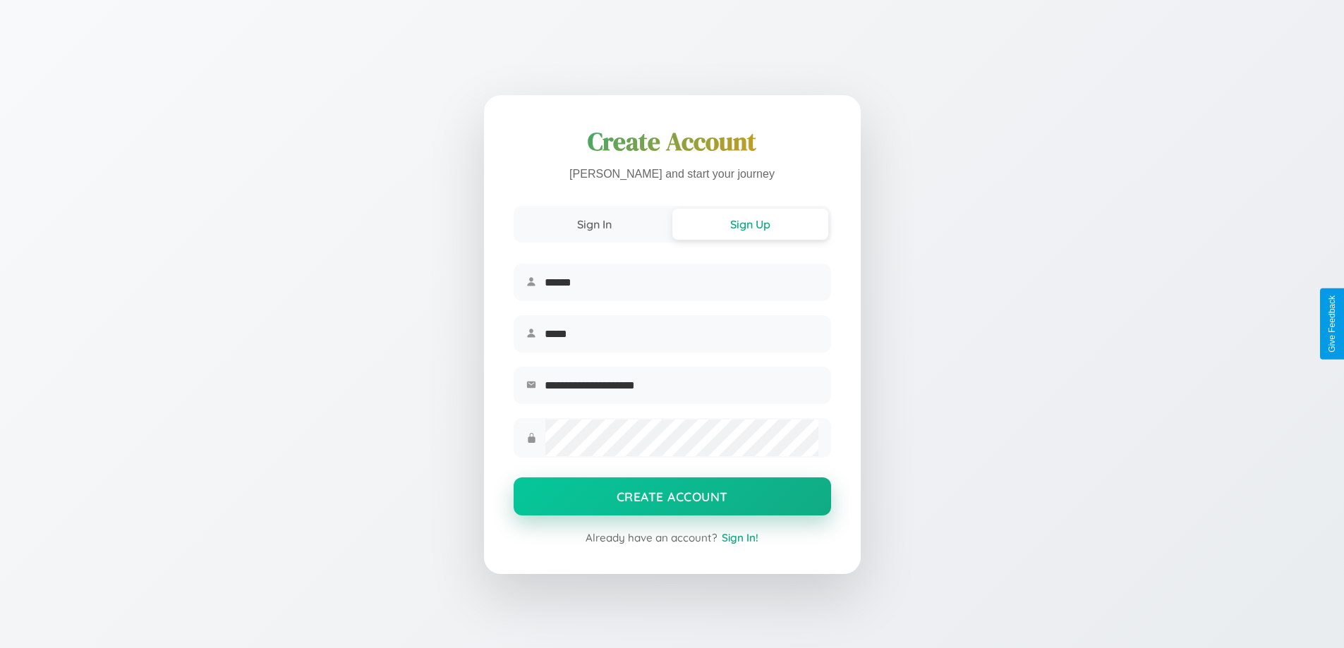
click at [672, 501] on button "Create Account" at bounding box center [673, 497] width 318 height 38
